Goal: Find specific page/section: Find specific page/section

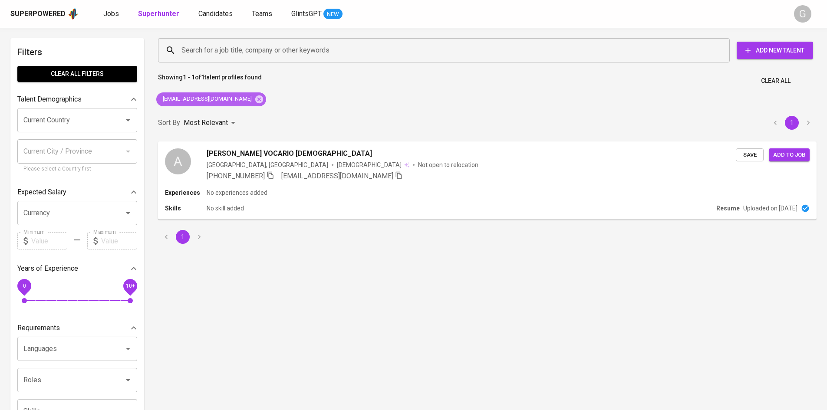
click at [254, 102] on icon at bounding box center [259, 100] width 10 height 10
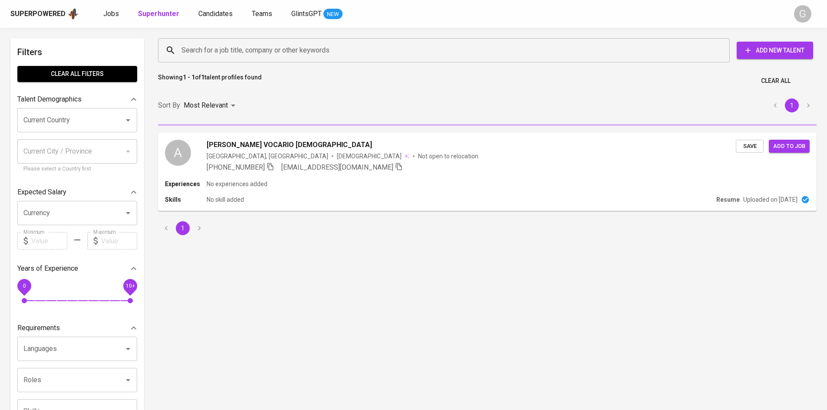
click at [228, 55] on input "Search for a job title, company or other keywords" at bounding box center [445, 50] width 533 height 16
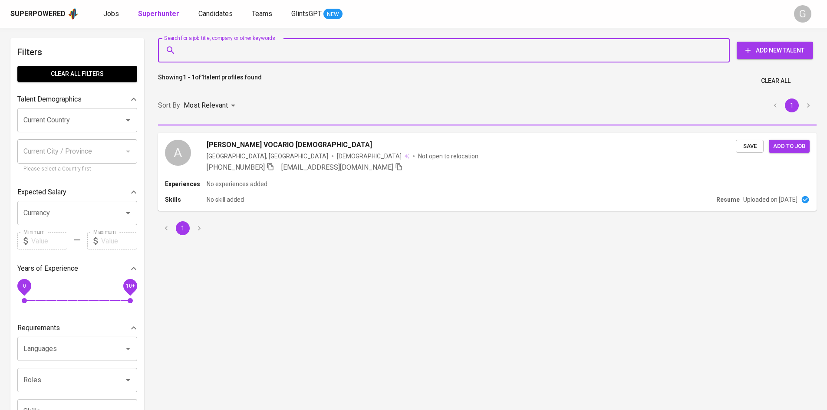
paste input "[EMAIL_ADDRESS][DOMAIN_NAME]"
type input "[EMAIL_ADDRESS][DOMAIN_NAME]"
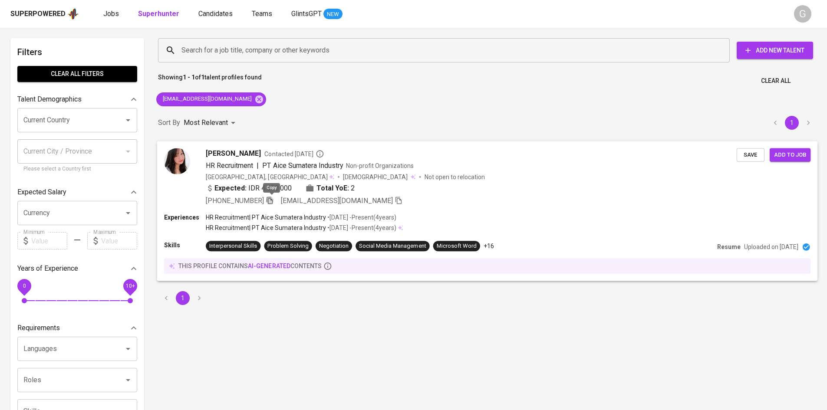
click at [272, 198] on icon "button" at bounding box center [270, 200] width 8 height 8
click at [235, 98] on div "[EMAIL_ADDRESS][DOMAIN_NAME]" at bounding box center [211, 99] width 110 height 14
click at [255, 98] on icon at bounding box center [259, 99] width 8 height 8
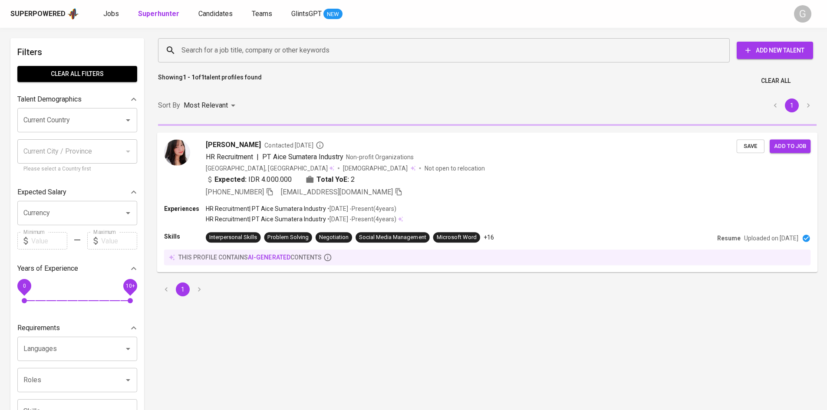
click at [222, 52] on input "Search for a job title, company or other keywords" at bounding box center [445, 50] width 533 height 16
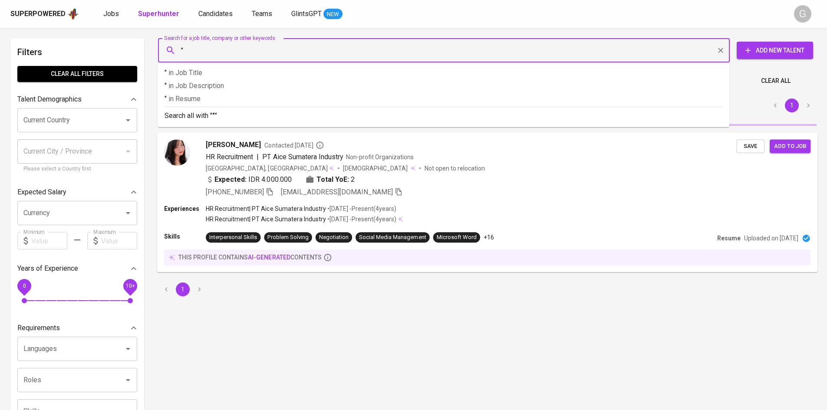
paste input "Purbo Listyantono"
type input ""Purbo Listyantono""
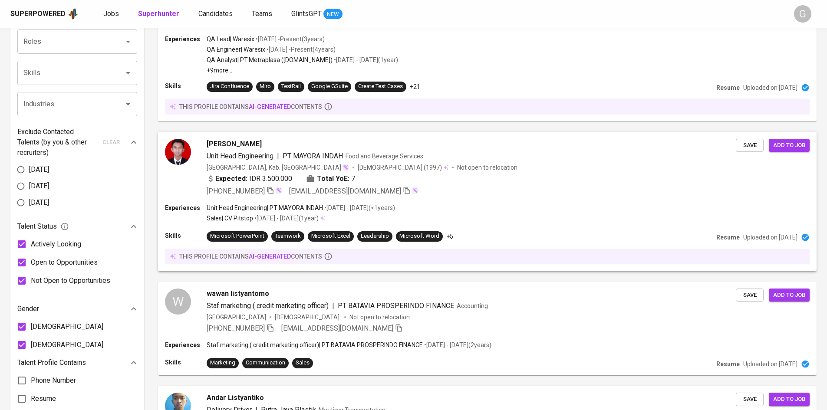
scroll to position [349, 0]
